Goal: Use online tool/utility: Utilize a website feature to perform a specific function

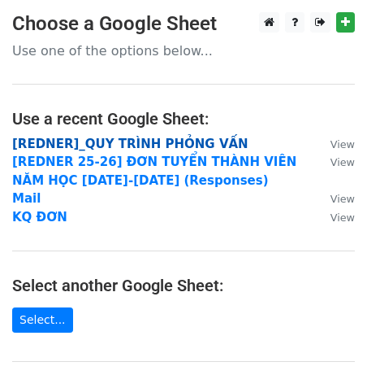
click at [184, 147] on strong "[[PERSON_NAME]]_QUY [PERSON_NAME] VẤN" at bounding box center [130, 144] width 236 height 15
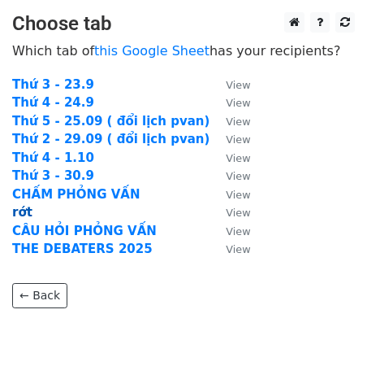
click at [21, 215] on strong "rớt" at bounding box center [22, 212] width 20 height 15
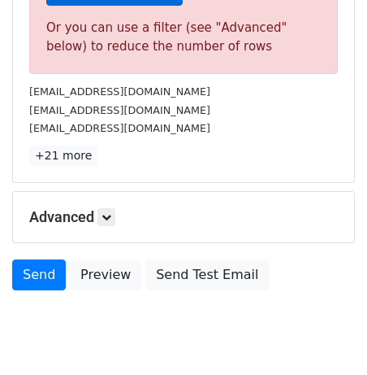
scroll to position [609, 0]
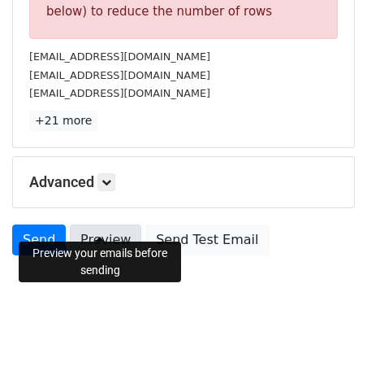
click at [115, 224] on link "Preview" at bounding box center [106, 239] width 72 height 31
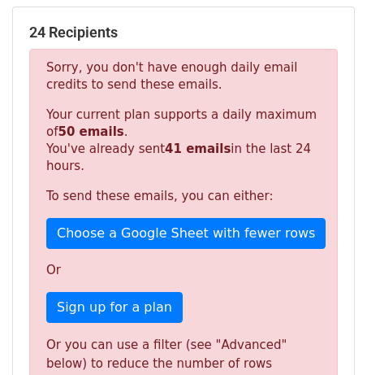
scroll to position [253, 0]
